Goal: Task Accomplishment & Management: Manage account settings

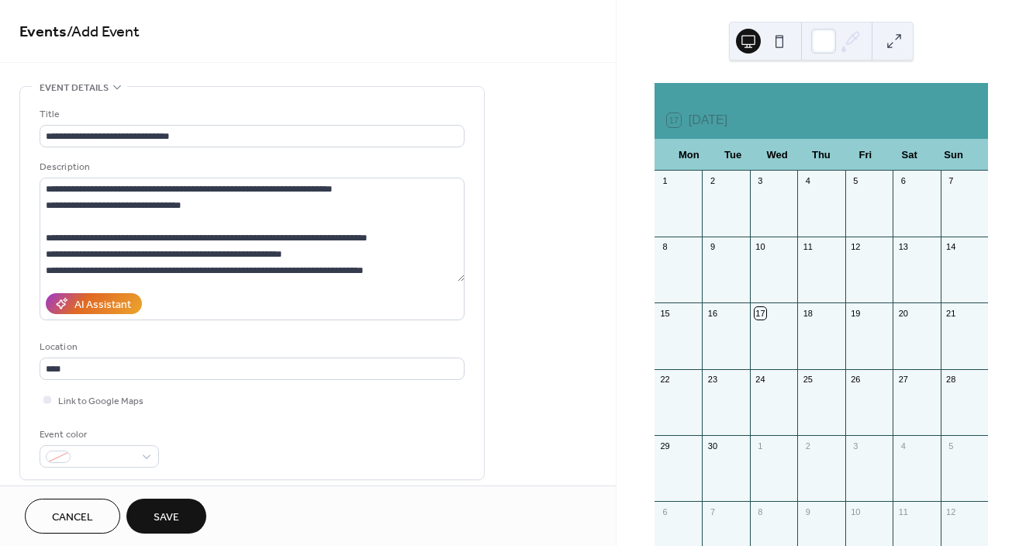
scroll to position [130, 0]
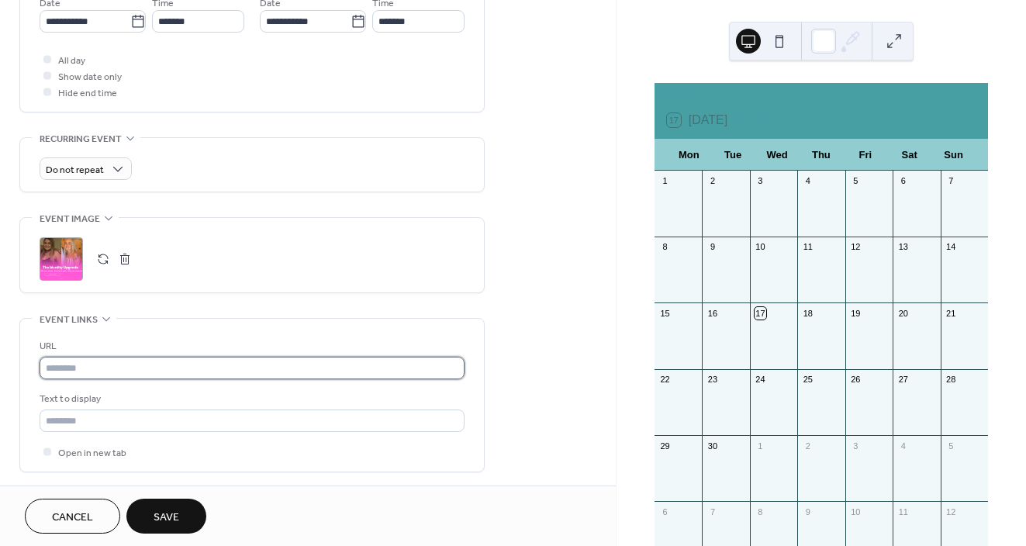
click at [80, 368] on input "text" at bounding box center [252, 368] width 425 height 22
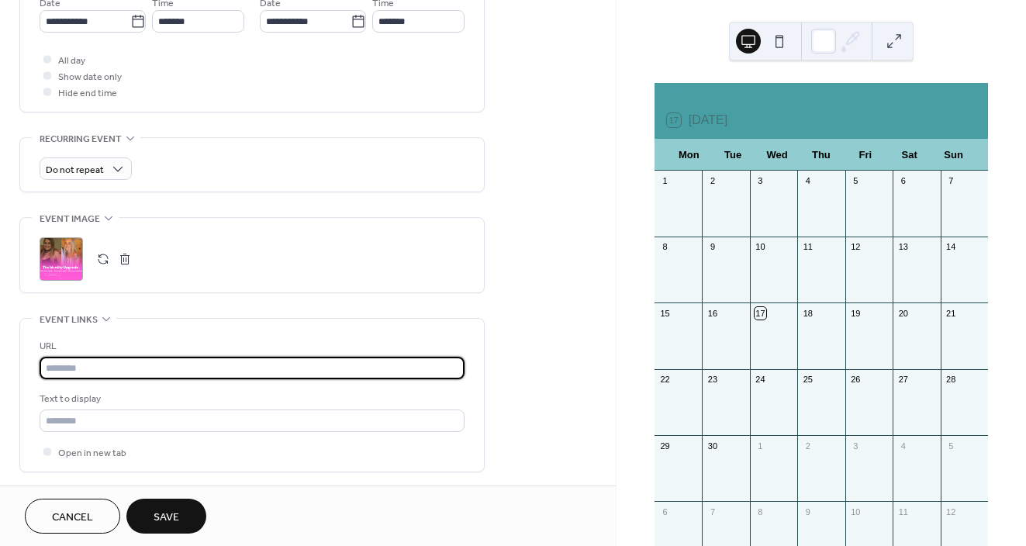
paste input "**********"
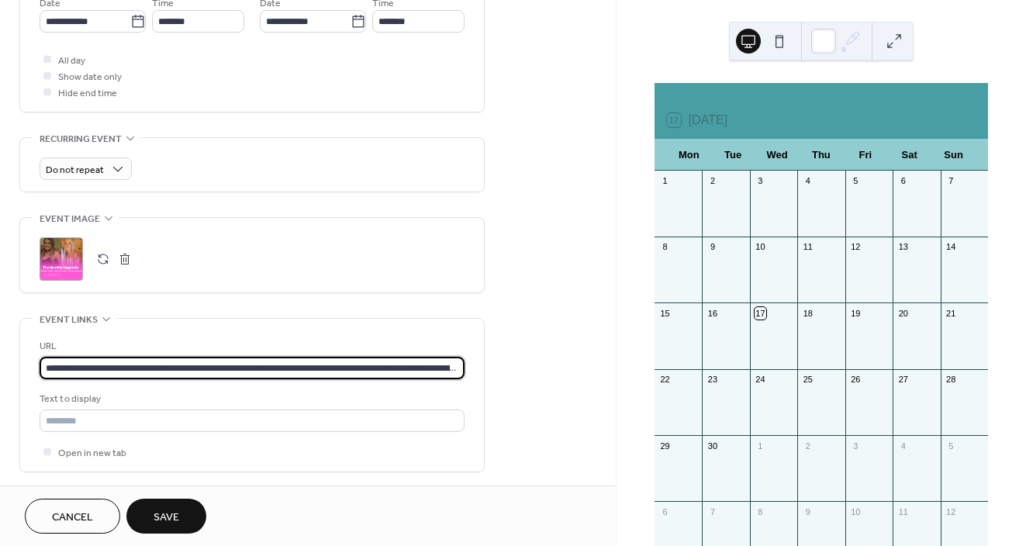
scroll to position [0, 1855]
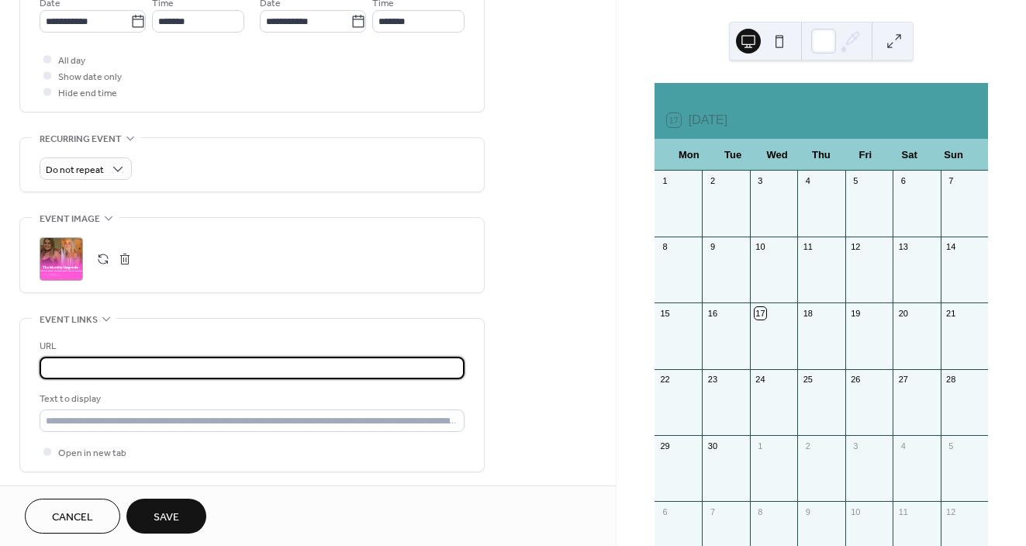
type input "**********"
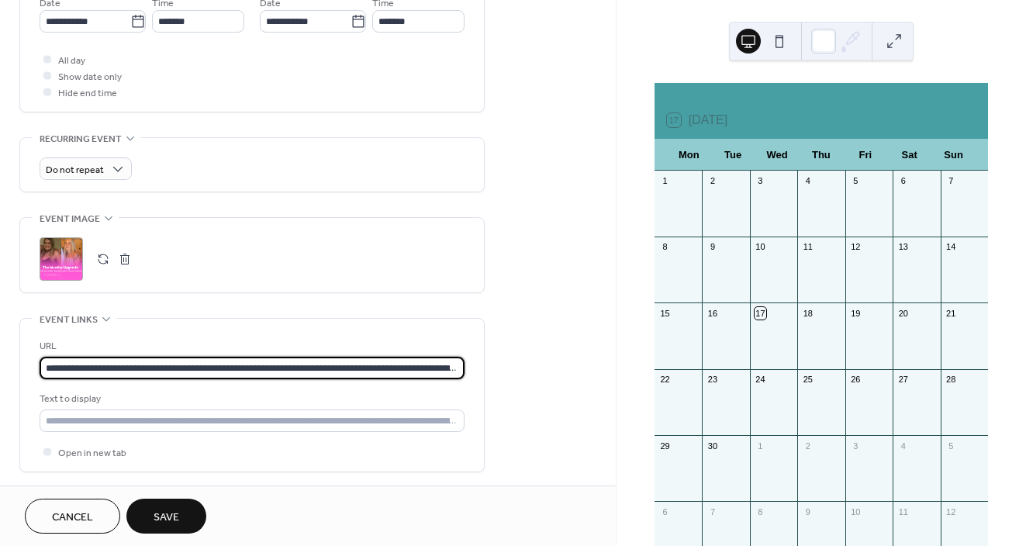
click at [178, 509] on span "Save" at bounding box center [167, 517] width 26 height 16
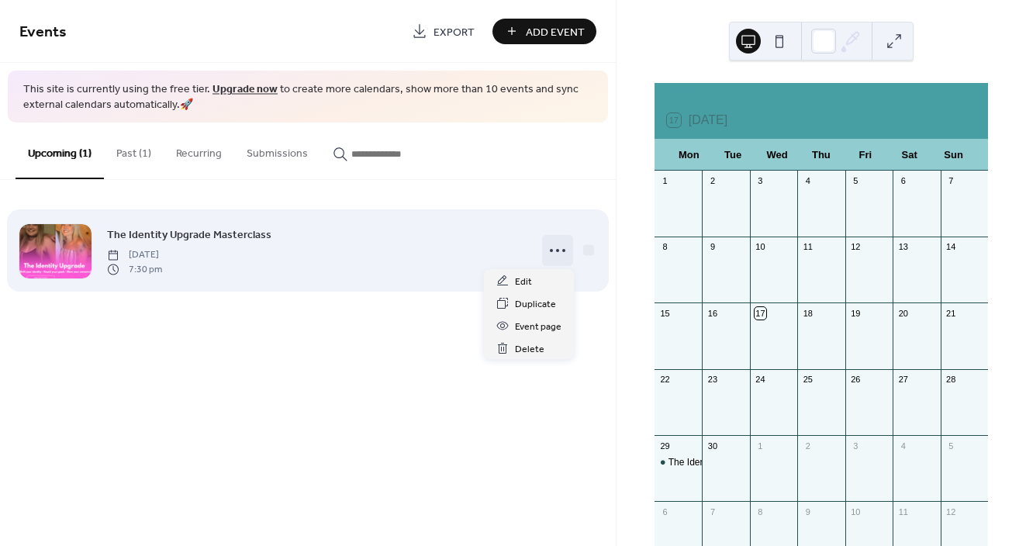
click at [561, 250] on icon at bounding box center [557, 250] width 25 height 25
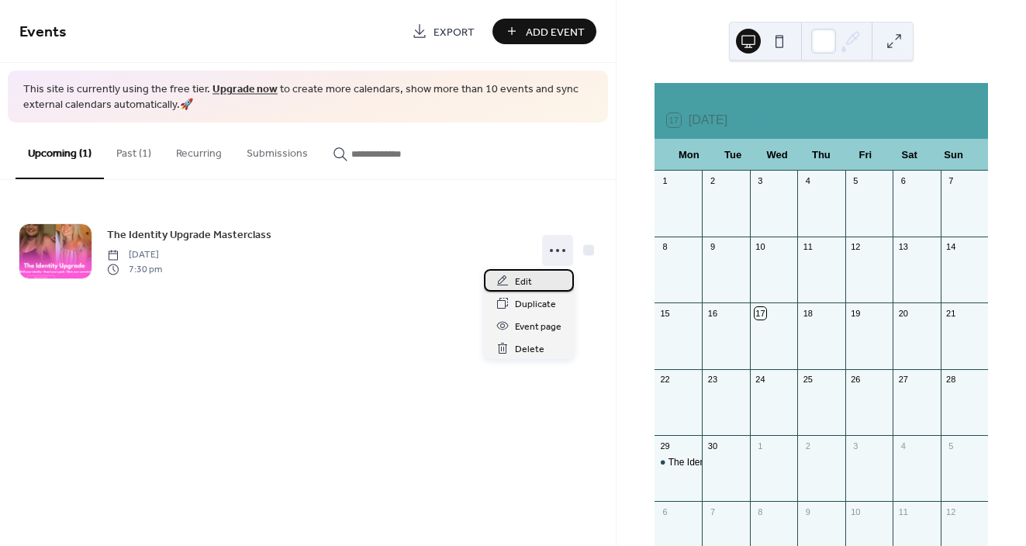
click at [544, 274] on div "Edit" at bounding box center [529, 280] width 90 height 22
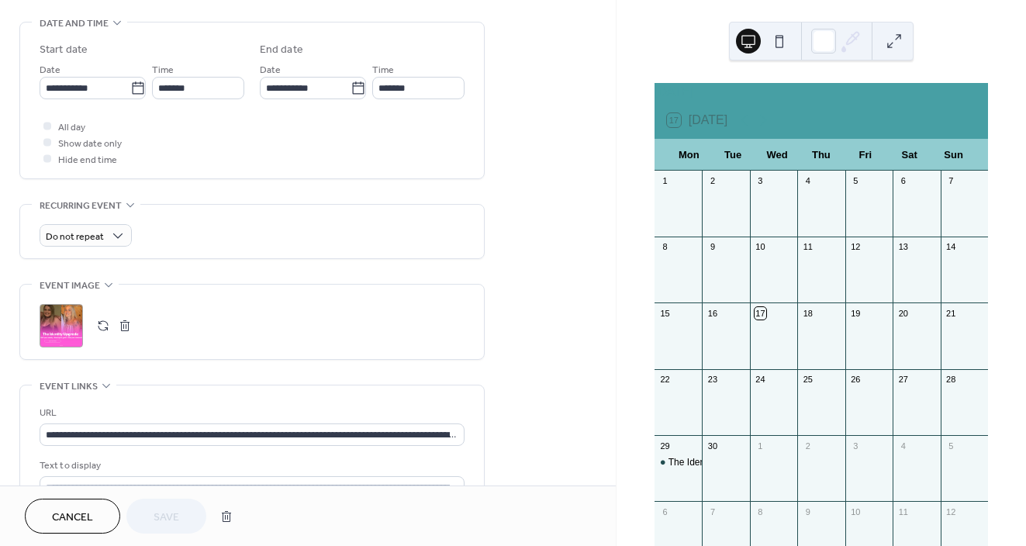
scroll to position [670, 0]
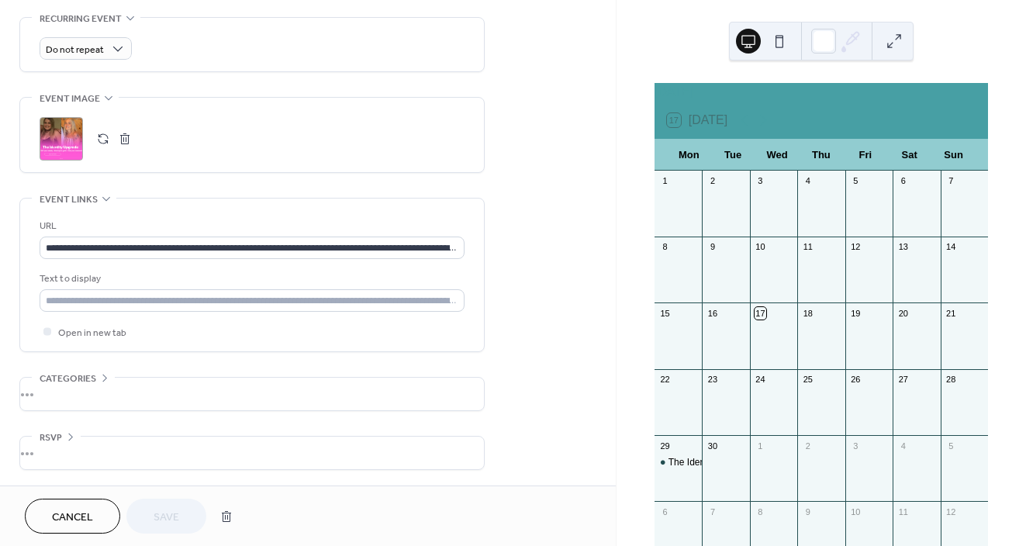
click at [84, 378] on div "•••" at bounding box center [252, 394] width 464 height 33
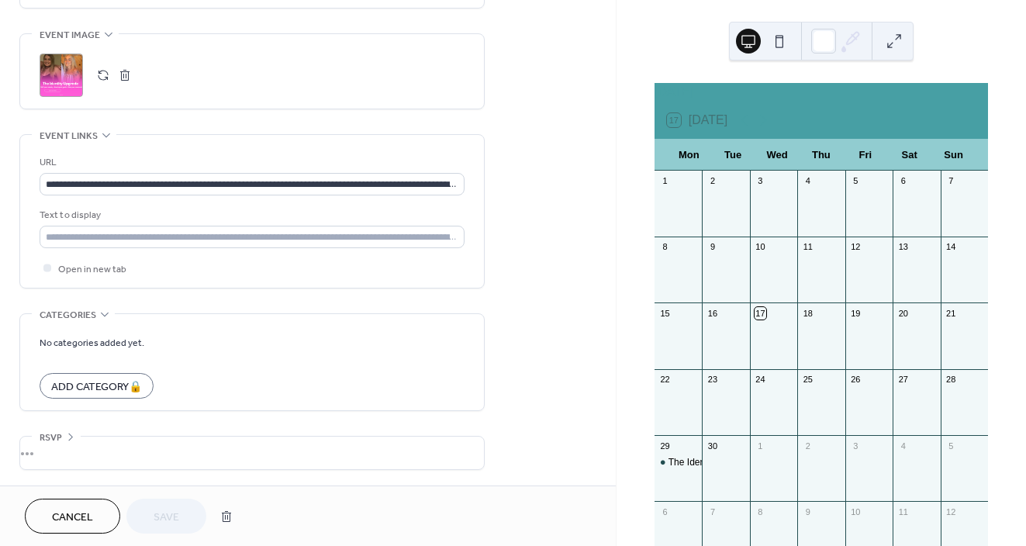
click at [54, 433] on span "RSVP" at bounding box center [51, 438] width 22 height 16
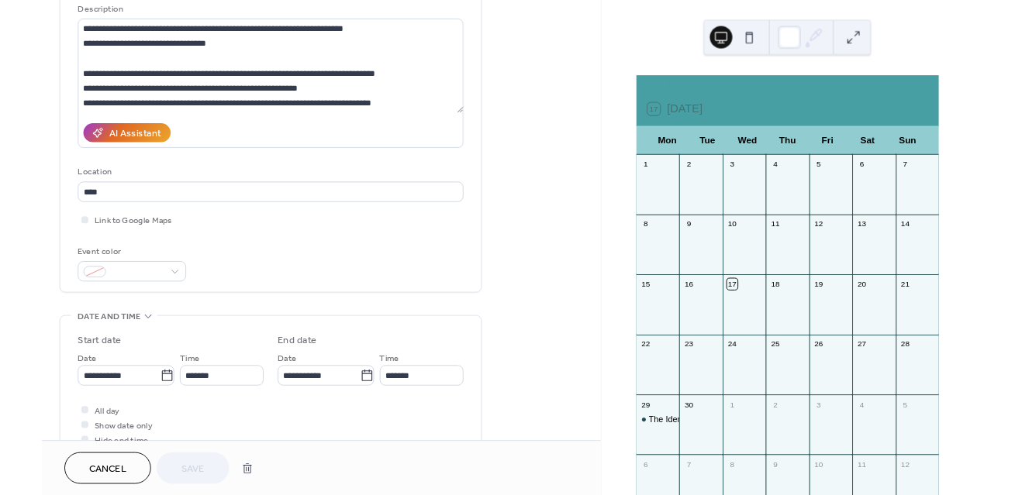
scroll to position [0, 0]
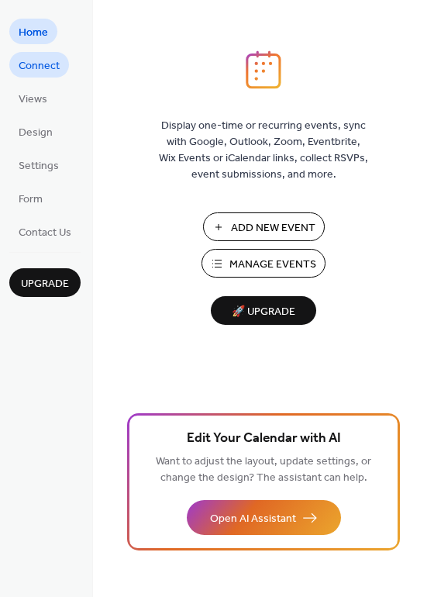
click at [45, 68] on span "Connect" at bounding box center [39, 66] width 41 height 16
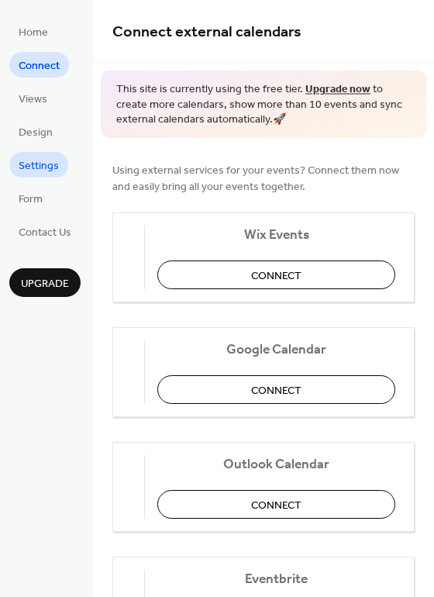
click at [35, 165] on span "Settings" at bounding box center [39, 166] width 40 height 16
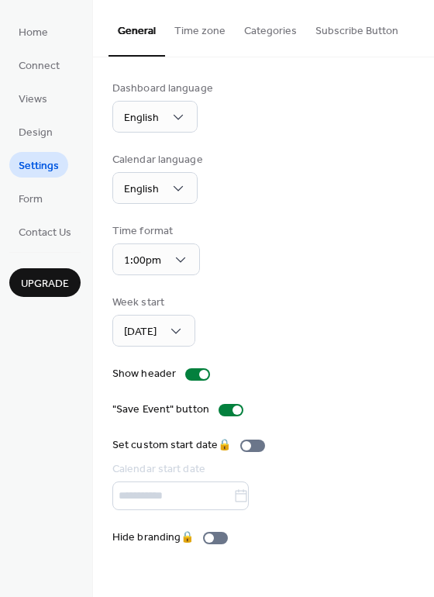
click at [207, 28] on button "Time zone" at bounding box center [200, 27] width 70 height 55
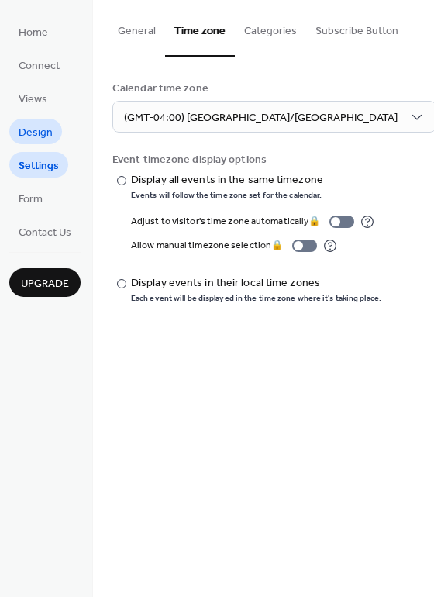
click at [40, 132] on span "Design" at bounding box center [36, 133] width 34 height 16
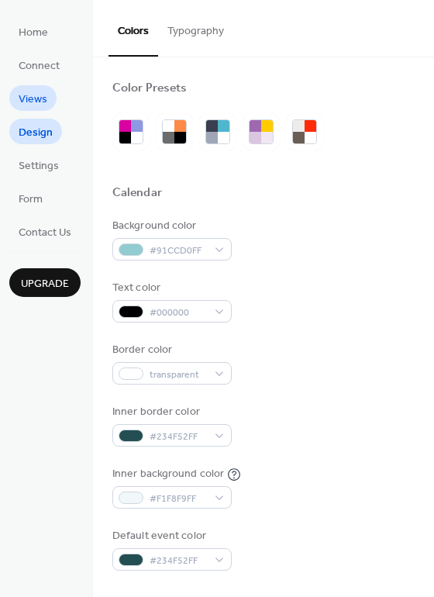
click at [29, 93] on span "Views" at bounding box center [33, 99] width 29 height 16
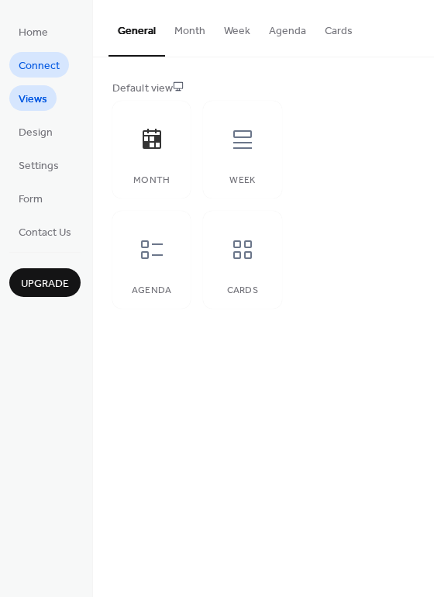
click at [40, 69] on span "Connect" at bounding box center [39, 66] width 41 height 16
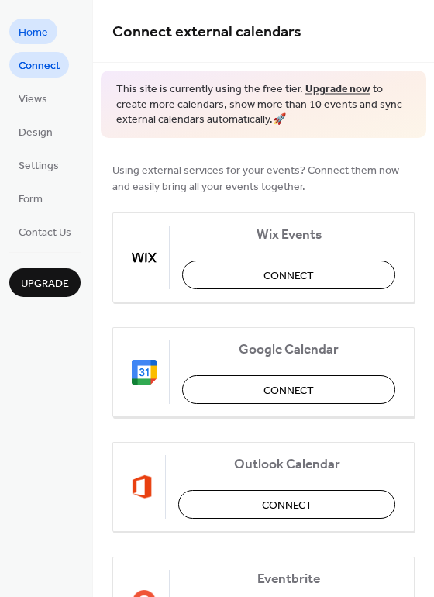
click at [35, 30] on span "Home" at bounding box center [33, 33] width 29 height 16
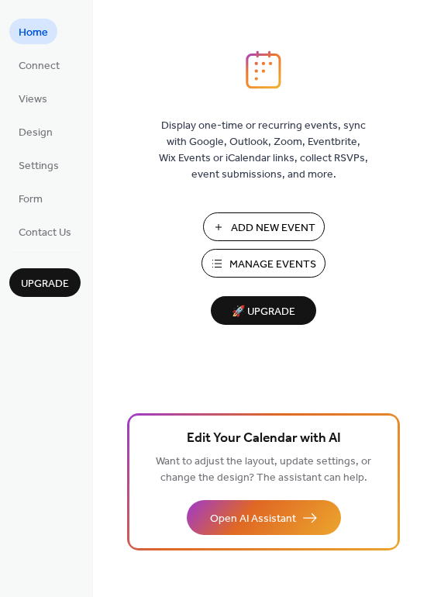
click at [262, 267] on span "Manage Events" at bounding box center [272, 265] width 87 height 16
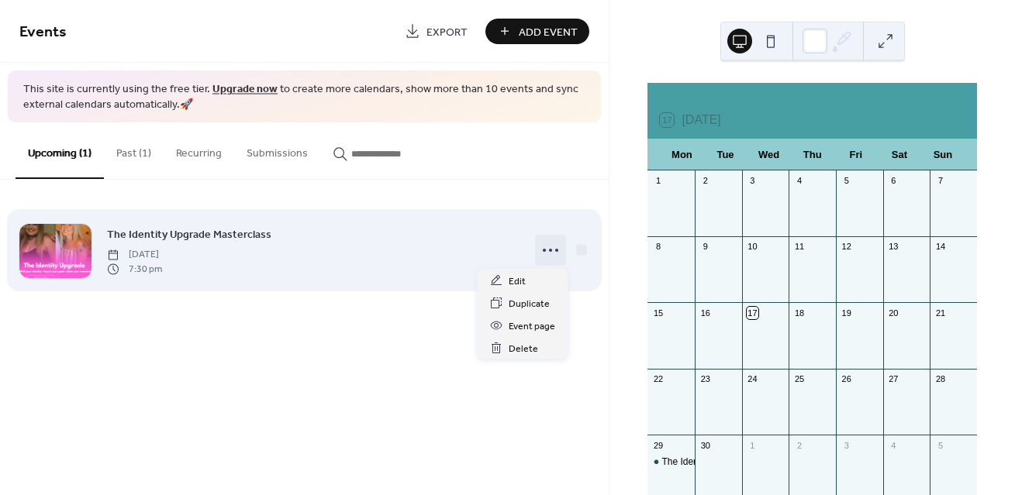
click at [554, 249] on icon at bounding box center [550, 250] width 25 height 25
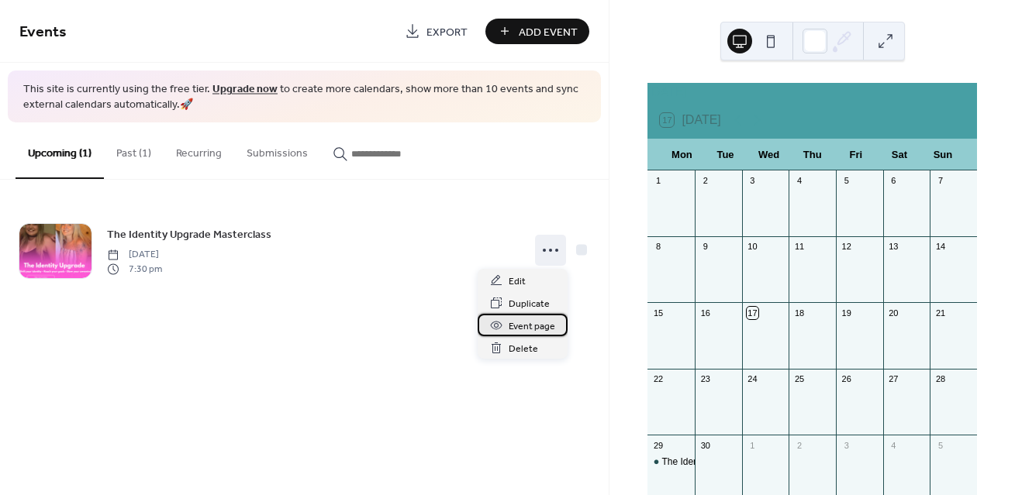
click at [535, 329] on span "Event page" at bounding box center [532, 327] width 47 height 16
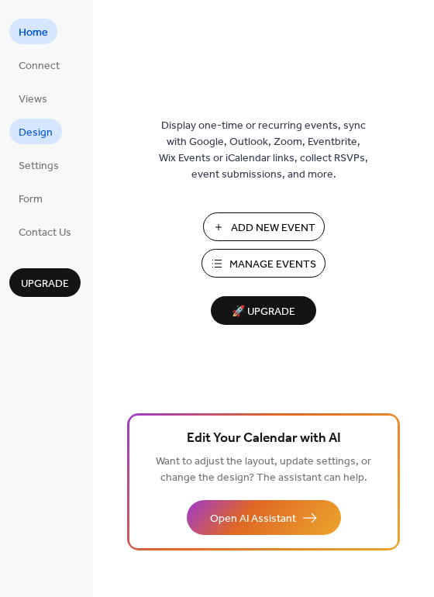
click at [36, 133] on span "Design" at bounding box center [36, 133] width 34 height 16
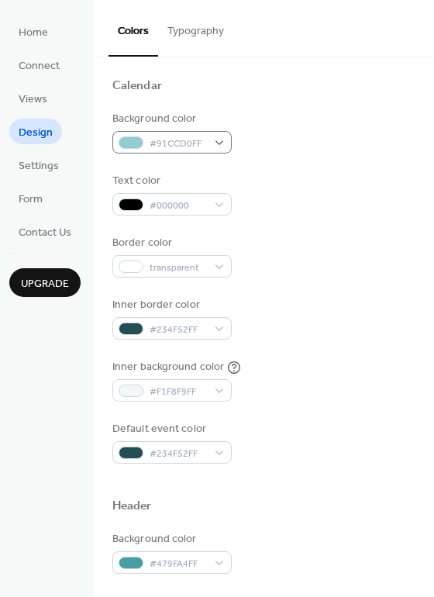
scroll to position [110, 0]
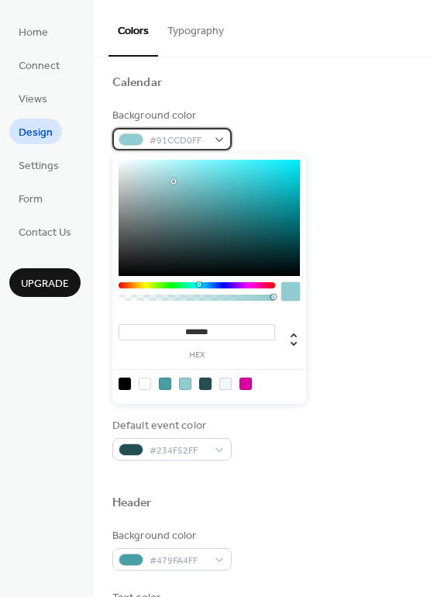
click at [214, 134] on div "#91CCD0FF" at bounding box center [171, 139] width 119 height 22
click at [243, 286] on div at bounding box center [197, 285] width 157 height 6
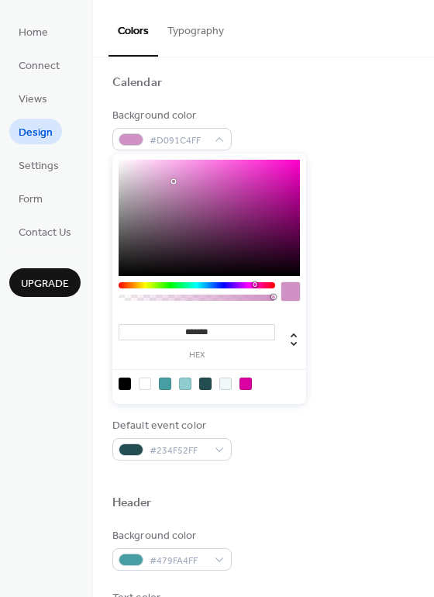
drag, startPoint x: 247, startPoint y: 284, endPoint x: 254, endPoint y: 287, distance: 8.4
click at [254, 287] on div at bounding box center [197, 285] width 157 height 6
click at [253, 285] on div at bounding box center [253, 284] width 5 height 5
type input "*******"
drag, startPoint x: 174, startPoint y: 182, endPoint x: 297, endPoint y: 159, distance: 124.7
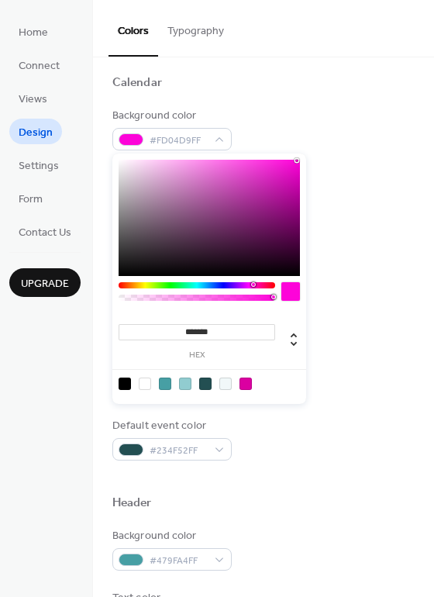
click at [297, 160] on div at bounding box center [298, 161] width 3 height 3
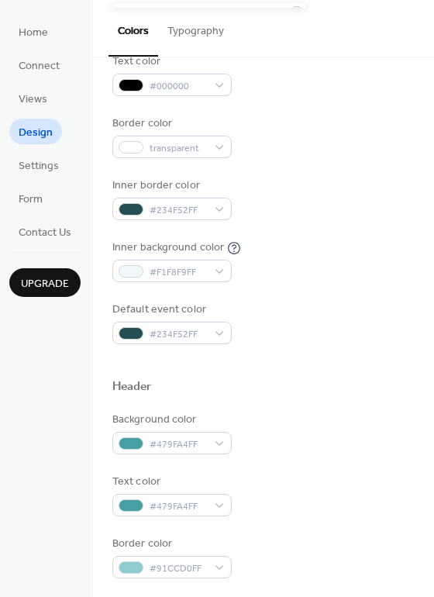
scroll to position [184, 0]
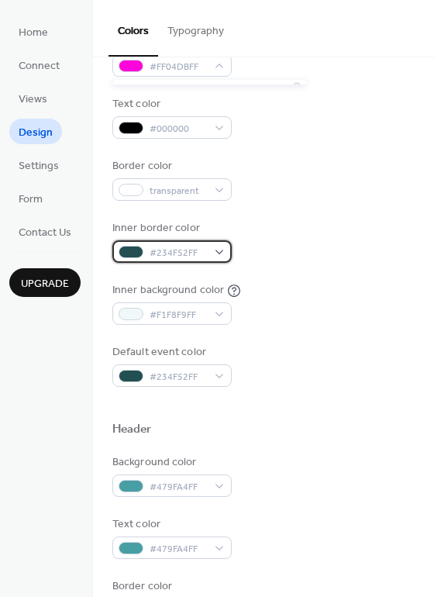
click at [220, 250] on div "#234F52FF" at bounding box center [171, 251] width 119 height 22
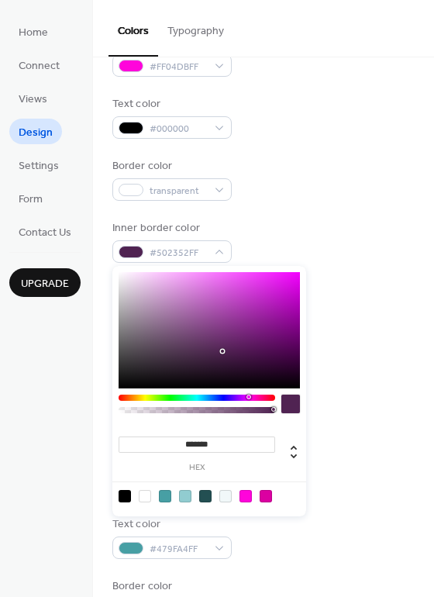
click at [248, 399] on div at bounding box center [197, 398] width 157 height 6
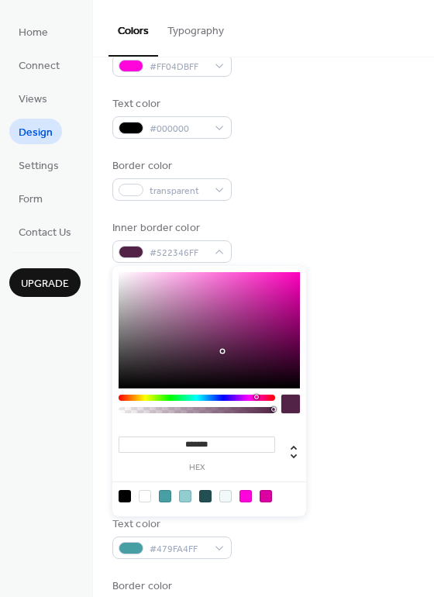
click at [256, 399] on div at bounding box center [197, 398] width 157 height 6
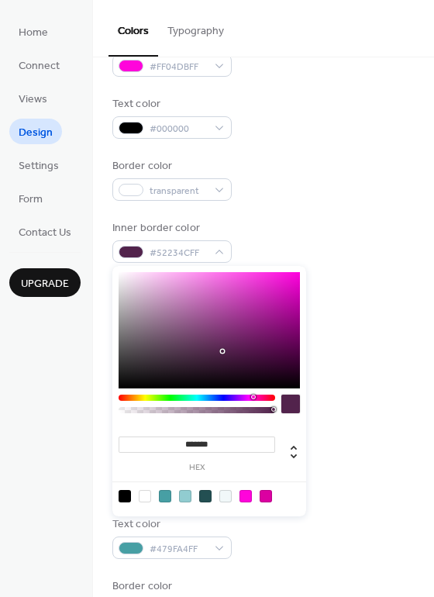
click at [253, 398] on div at bounding box center [197, 398] width 157 height 6
type input "*******"
drag, startPoint x: 223, startPoint y: 353, endPoint x: 248, endPoint y: 311, distance: 49.1
click at [250, 311] on div at bounding box center [251, 311] width 3 height 3
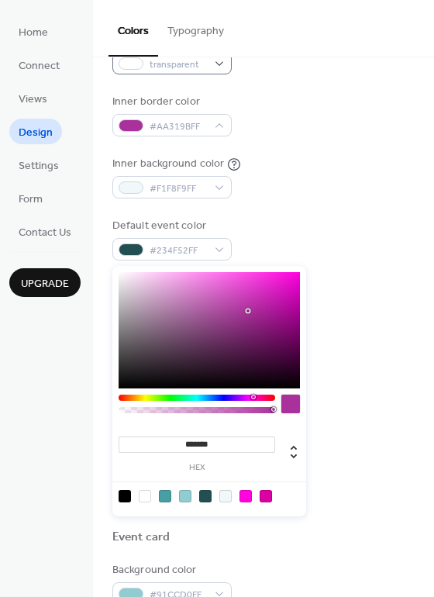
scroll to position [336, 0]
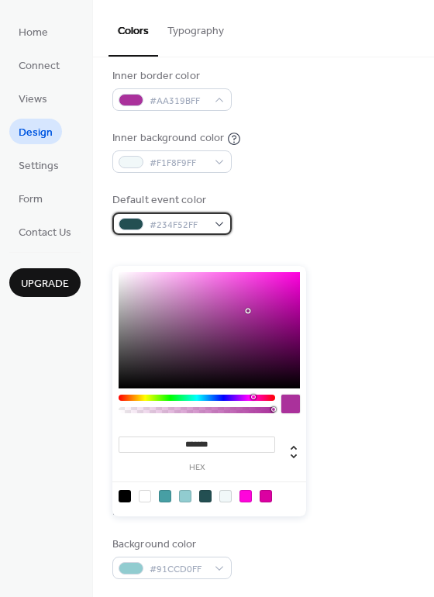
click at [211, 221] on div "#234F52FF" at bounding box center [171, 223] width 119 height 22
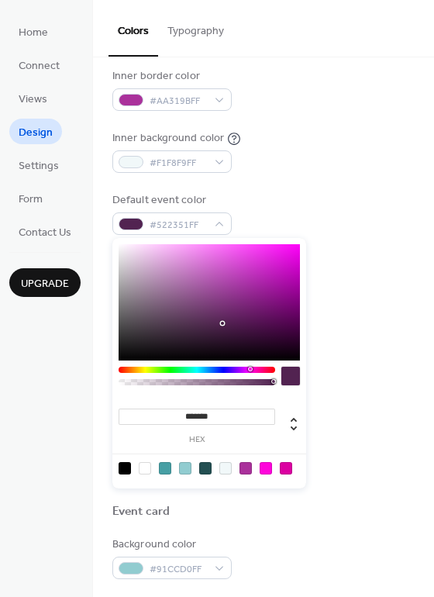
drag, startPoint x: 198, startPoint y: 370, endPoint x: 249, endPoint y: 372, distance: 50.4
click at [249, 372] on div at bounding box center [197, 370] width 157 height 6
drag, startPoint x: 220, startPoint y: 326, endPoint x: 289, endPoint y: 265, distance: 92.3
click at [289, 265] on div at bounding box center [209, 302] width 181 height 116
type input "*******"
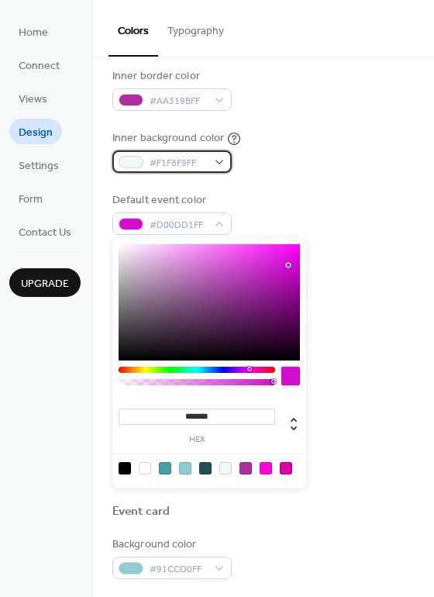
click at [170, 164] on span "#F1F8F9FF" at bounding box center [178, 163] width 57 height 16
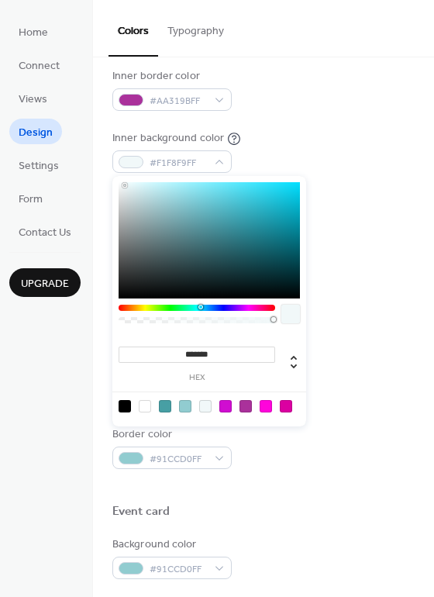
click at [247, 309] on div at bounding box center [197, 308] width 157 height 6
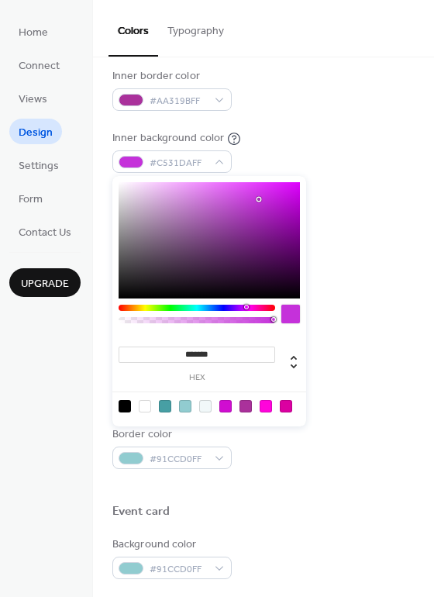
click at [259, 199] on div at bounding box center [209, 240] width 181 height 116
drag, startPoint x: 259, startPoint y: 199, endPoint x: 158, endPoint y: 189, distance: 101.3
click at [158, 189] on div at bounding box center [158, 189] width 3 height 3
click at [154, 188] on div at bounding box center [154, 189] width 3 height 3
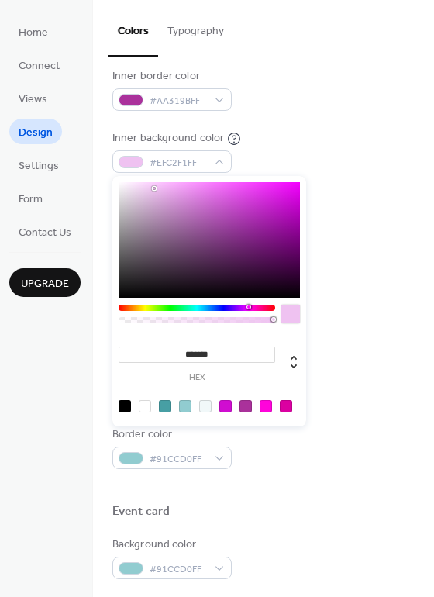
type input "*******"
click at [249, 307] on div at bounding box center [249, 307] width 5 height 5
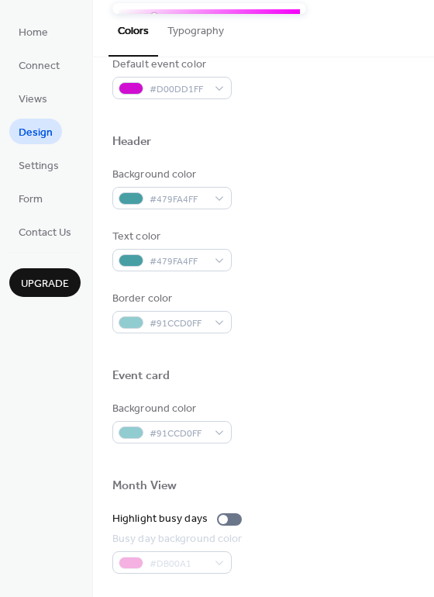
scroll to position [450, 0]
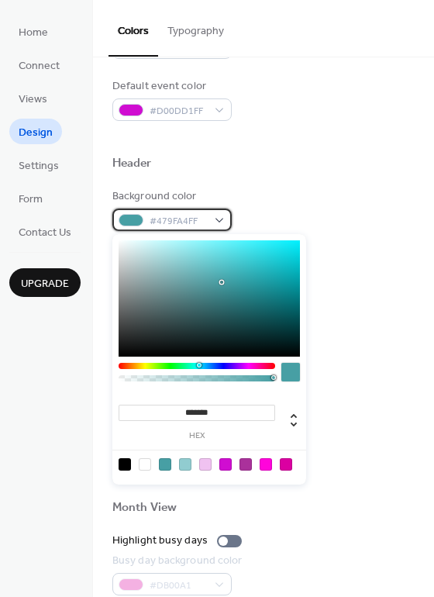
click at [198, 220] on span "#479FA4FF" at bounding box center [178, 221] width 57 height 16
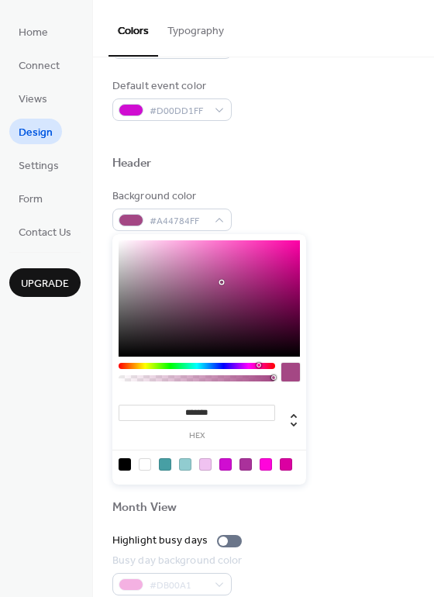
drag, startPoint x: 199, startPoint y: 366, endPoint x: 258, endPoint y: 366, distance: 58.9
click at [258, 366] on div at bounding box center [259, 365] width 5 height 5
drag, startPoint x: 221, startPoint y: 282, endPoint x: 305, endPoint y: 295, distance: 84.6
click at [306, 296] on body "Home Connect Views Design Settings Form Contact Us Upgrade Design Upgrade Color…" at bounding box center [217, 298] width 434 height 597
type input "*******"
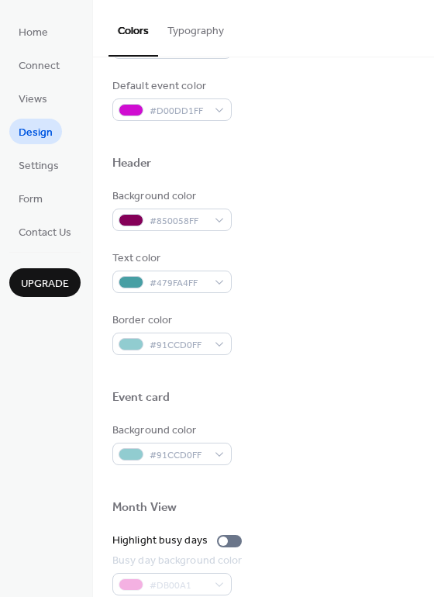
click at [329, 125] on div at bounding box center [263, 138] width 302 height 35
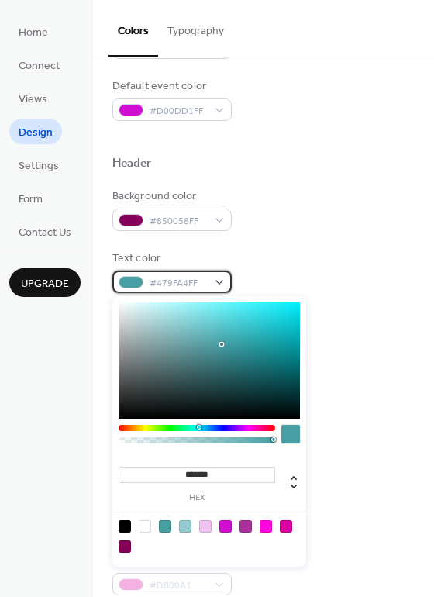
click at [208, 282] on div "#479FA4FF" at bounding box center [171, 282] width 119 height 22
type input "*******"
click at [125, 308] on div at bounding box center [209, 360] width 181 height 116
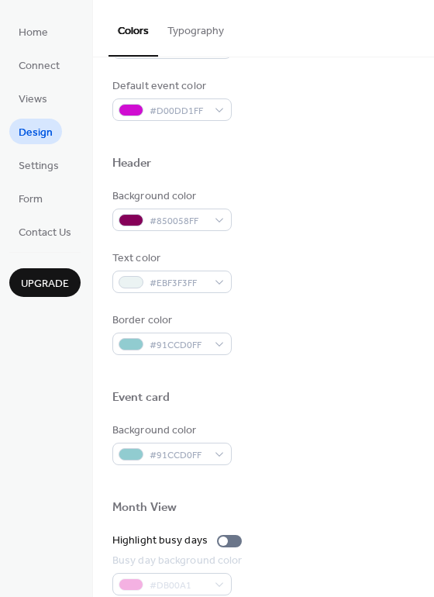
click at [343, 172] on div "Header" at bounding box center [263, 166] width 302 height 20
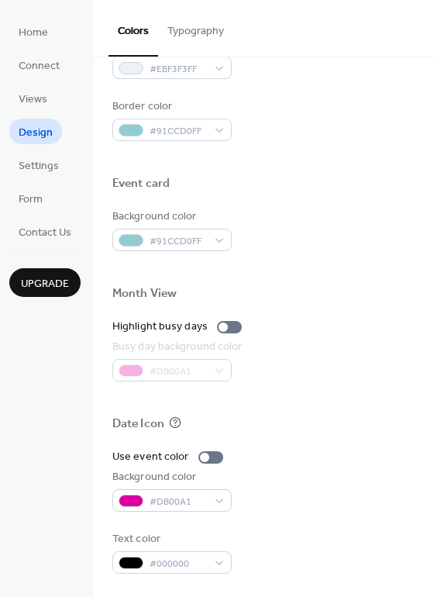
scroll to position [0, 0]
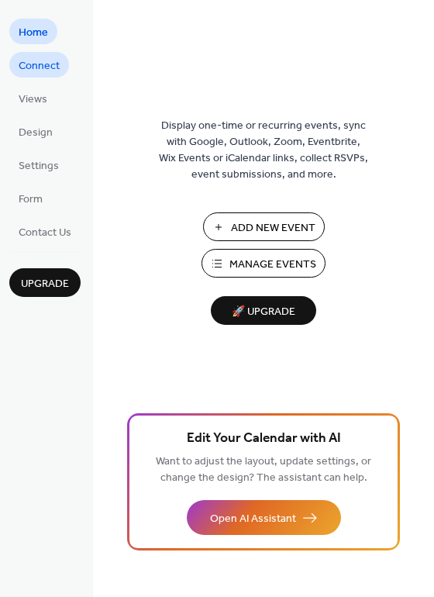
click at [36, 67] on span "Connect" at bounding box center [39, 66] width 41 height 16
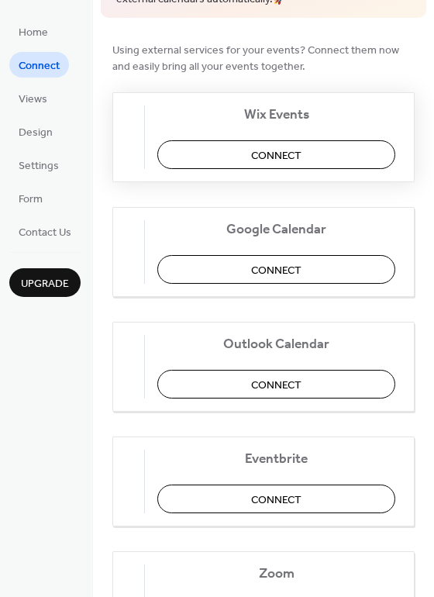
scroll to position [115, 0]
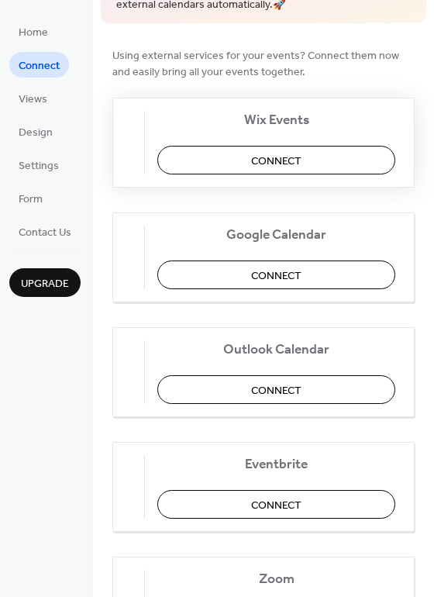
click at [282, 164] on span "Connect" at bounding box center [276, 161] width 50 height 16
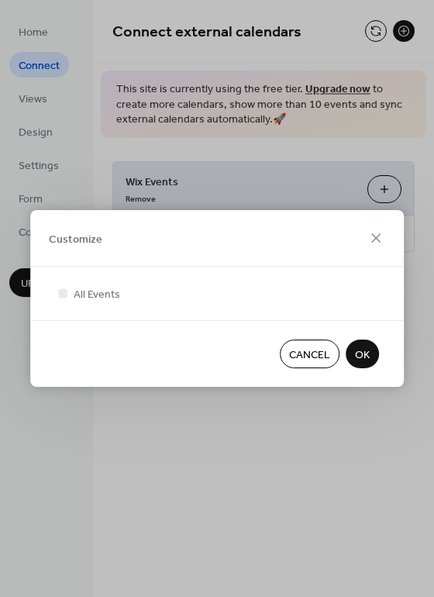
click at [359, 357] on span "OK" at bounding box center [362, 355] width 15 height 16
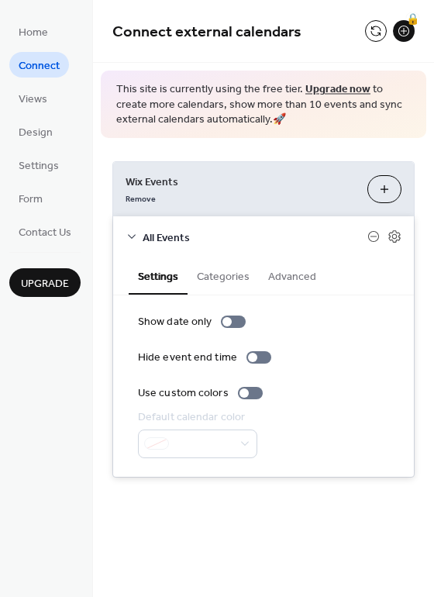
click at [222, 273] on button "Categories" at bounding box center [223, 275] width 71 height 36
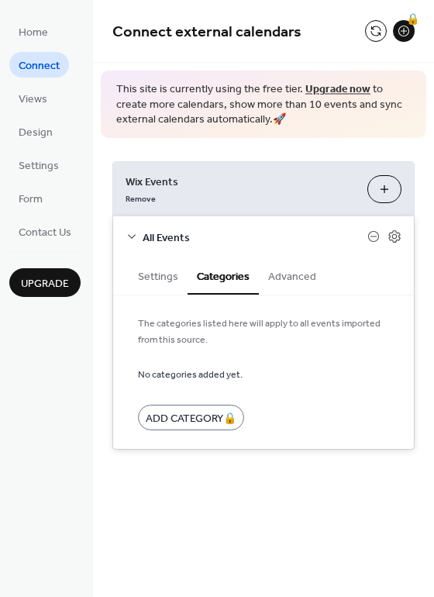
click at [288, 273] on button "Advanced" at bounding box center [292, 275] width 67 height 36
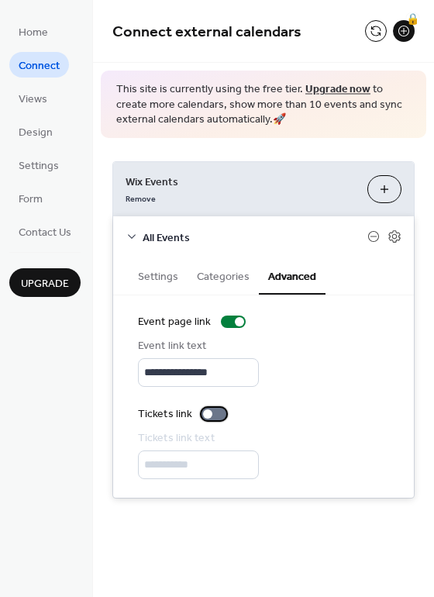
click at [208, 412] on div at bounding box center [207, 413] width 9 height 9
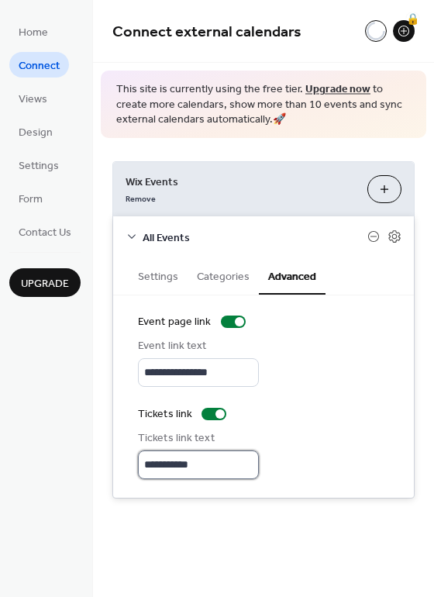
click at [194, 468] on input "**********" at bounding box center [198, 464] width 121 height 29
click at [209, 467] on input "**********" at bounding box center [198, 464] width 121 height 29
click at [231, 461] on input "**********" at bounding box center [202, 464] width 129 height 29
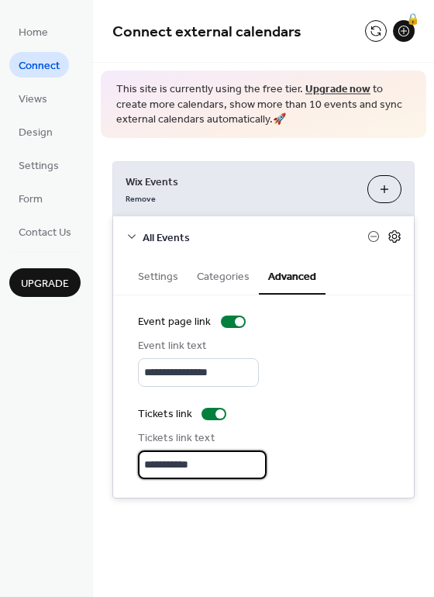
click at [395, 235] on icon at bounding box center [394, 236] width 5 height 5
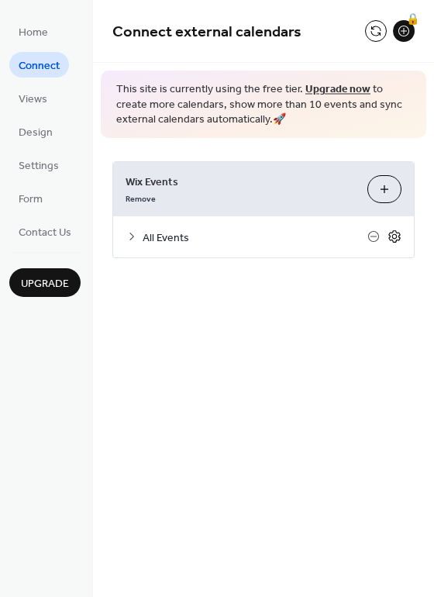
click at [392, 235] on icon at bounding box center [395, 236] width 14 height 14
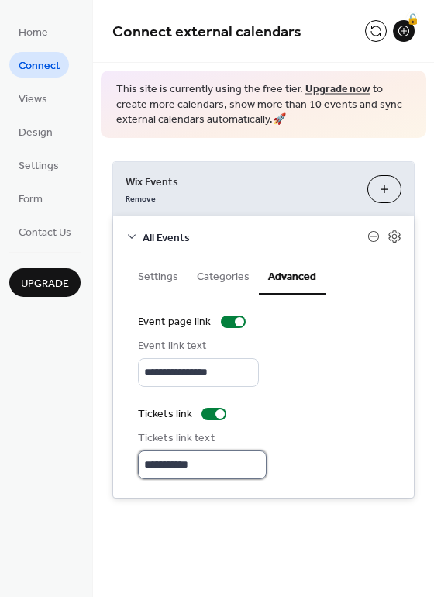
click at [175, 466] on input "**********" at bounding box center [202, 464] width 129 height 29
click at [235, 458] on input "**********" at bounding box center [202, 464] width 129 height 29
click at [219, 414] on div at bounding box center [220, 413] width 9 height 9
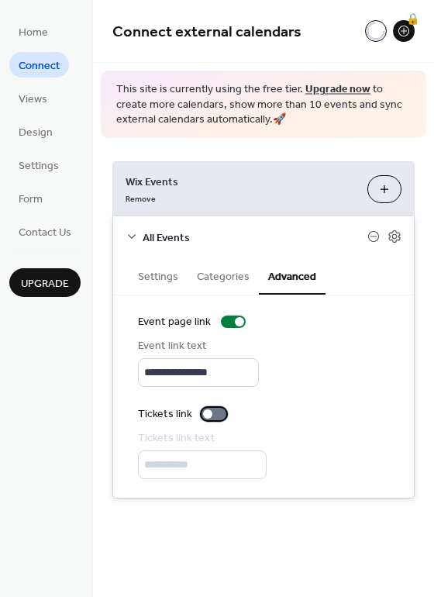
click at [207, 414] on div at bounding box center [207, 413] width 9 height 9
click at [37, 158] on span "Settings" at bounding box center [39, 166] width 40 height 16
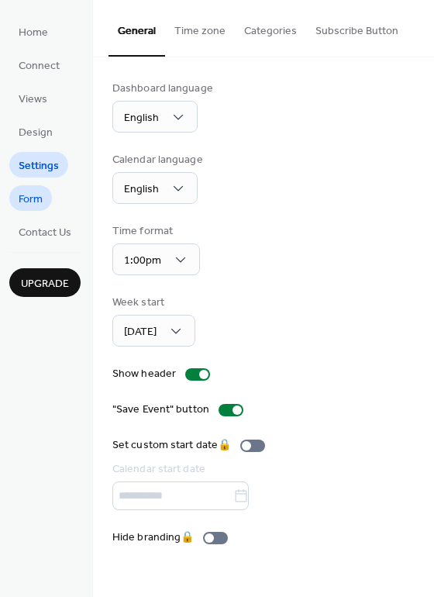
click at [46, 195] on link "Form" at bounding box center [30, 198] width 43 height 26
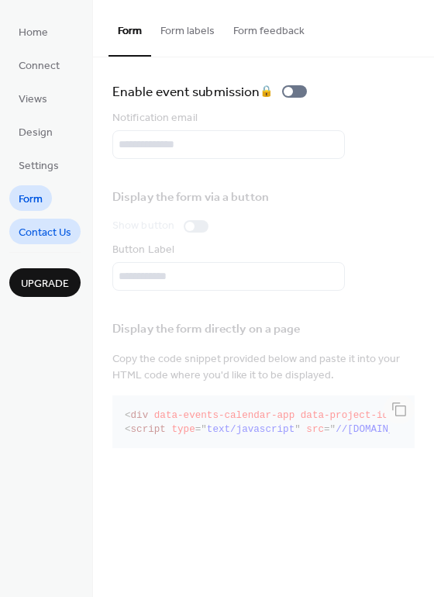
click at [42, 232] on span "Contact Us" at bounding box center [45, 233] width 53 height 16
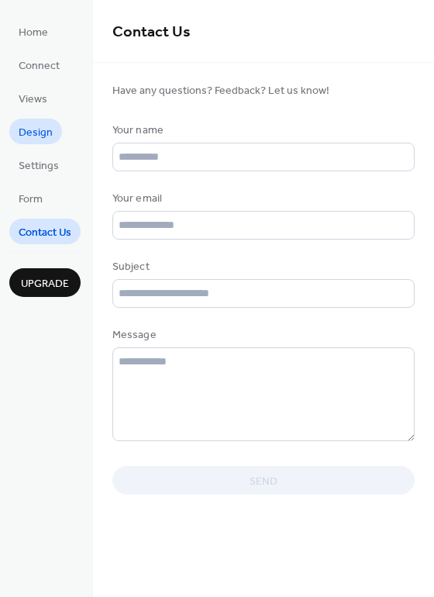
click at [33, 126] on span "Design" at bounding box center [36, 133] width 34 height 16
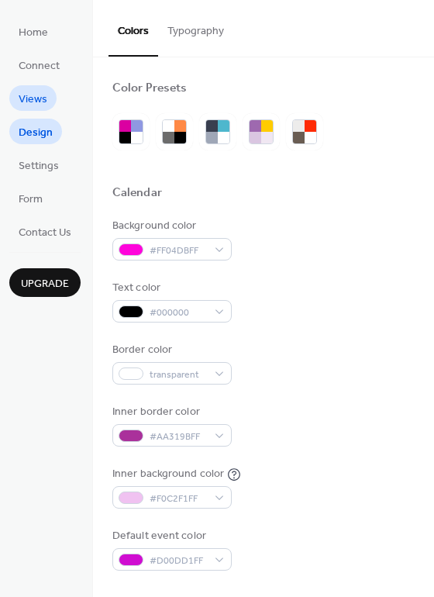
click at [31, 105] on span "Views" at bounding box center [33, 99] width 29 height 16
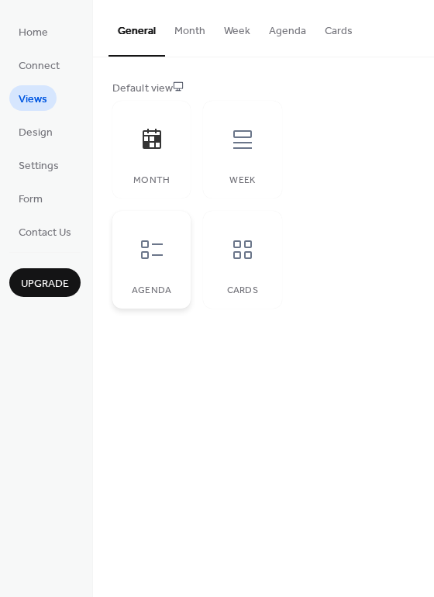
click at [143, 252] on icon at bounding box center [152, 249] width 22 height 19
click at [65, 230] on span "Contact Us" at bounding box center [45, 233] width 53 height 16
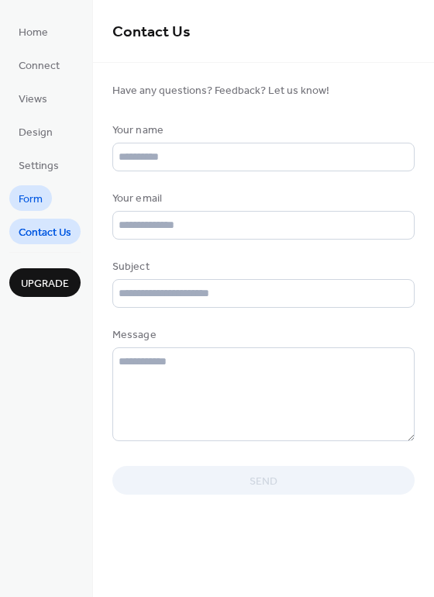
click at [30, 205] on span "Form" at bounding box center [31, 199] width 24 height 16
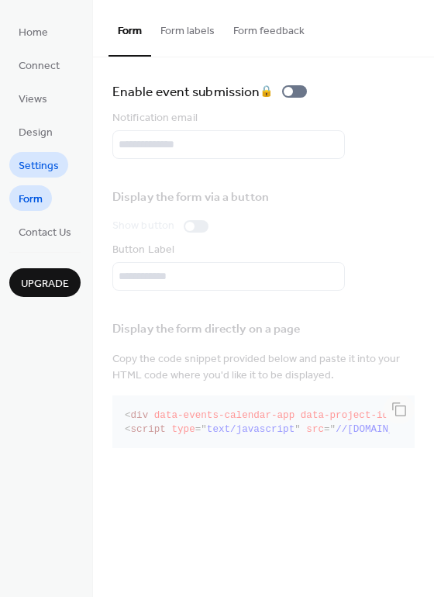
click at [51, 159] on span "Settings" at bounding box center [39, 166] width 40 height 16
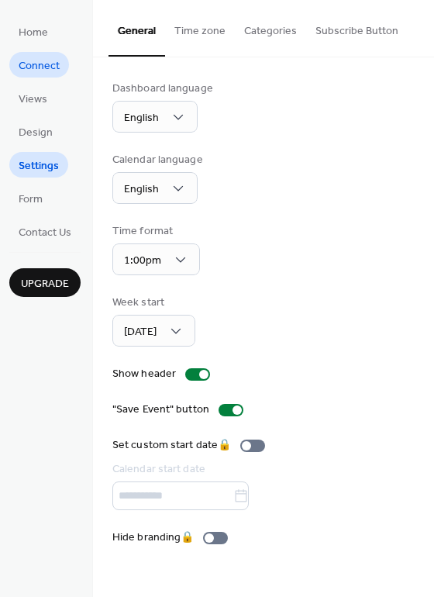
click at [45, 63] on span "Connect" at bounding box center [39, 66] width 41 height 16
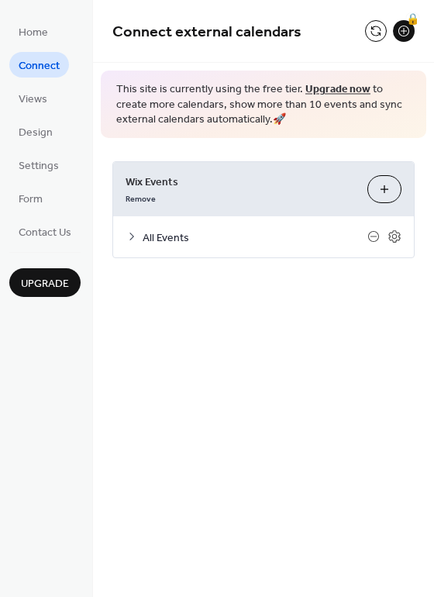
click at [378, 185] on button "Customize" at bounding box center [384, 189] width 34 height 28
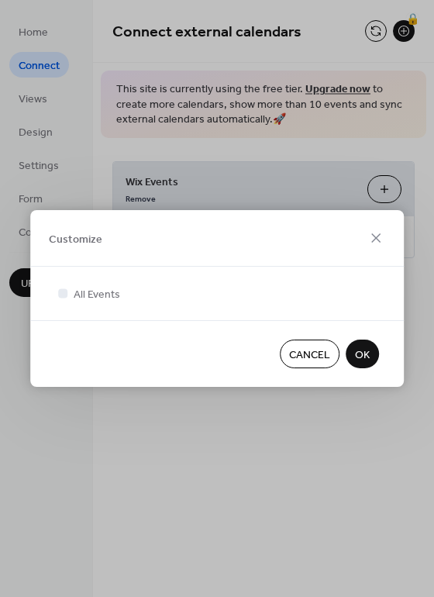
click at [364, 353] on span "OK" at bounding box center [362, 355] width 15 height 16
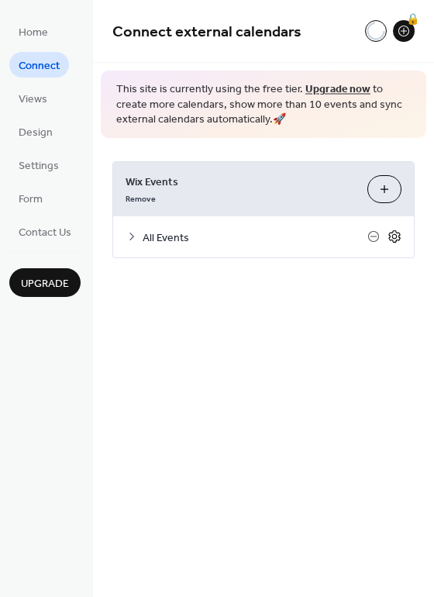
click at [394, 236] on icon at bounding box center [395, 236] width 14 height 14
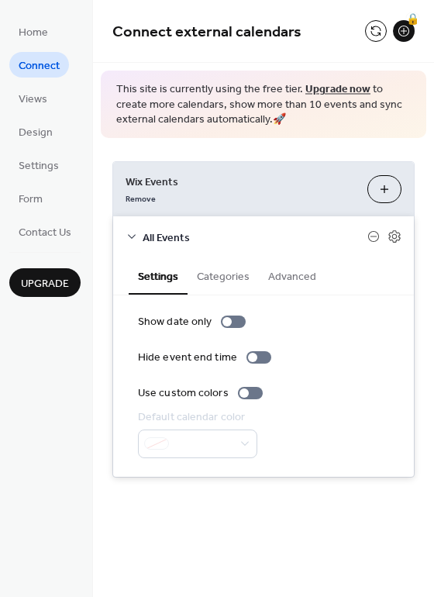
click at [284, 270] on button "Advanced" at bounding box center [292, 275] width 67 height 36
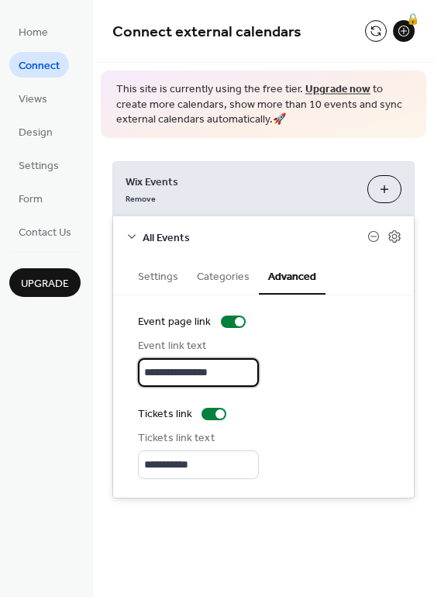
click at [236, 374] on input "**********" at bounding box center [198, 372] width 121 height 29
